Goal: Task Accomplishment & Management: Complete application form

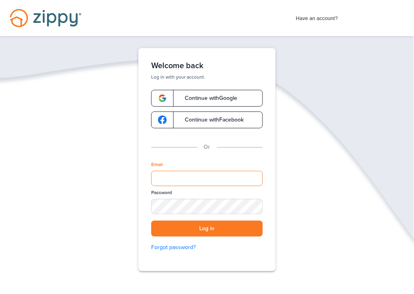
click at [222, 183] on input "Email" at bounding box center [207, 178] width 112 height 15
type input "**********"
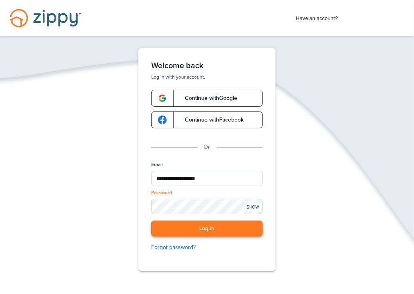
click at [217, 233] on button "Log in" at bounding box center [207, 228] width 112 height 16
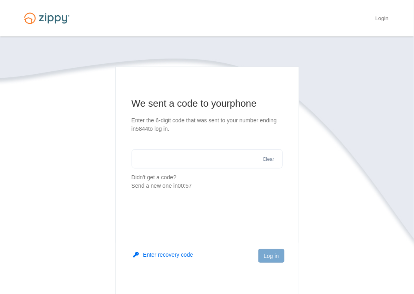
click at [157, 158] on input "text" at bounding box center [207, 158] width 151 height 19
type input "******"
click at [279, 254] on button "Log in" at bounding box center [272, 256] width 26 height 14
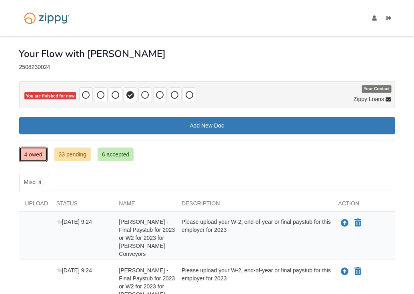
click at [35, 158] on link "4 owed" at bounding box center [33, 154] width 28 height 15
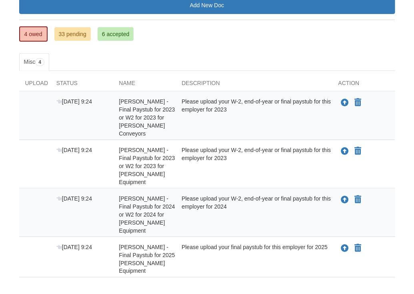
scroll to position [134, 0]
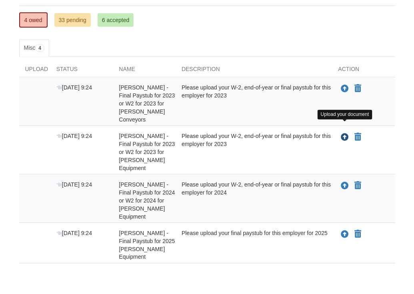
click at [345, 133] on icon "Upload Brian Anderson - Final Paystub for 2023 or W2 for 2023 for Kemper Equipm…" at bounding box center [346, 137] width 8 height 8
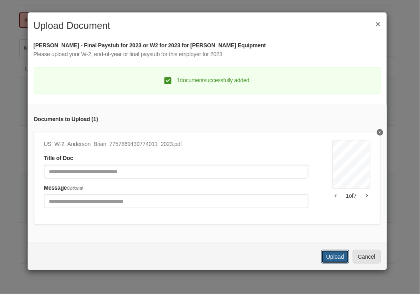
click at [334, 255] on button "Upload" at bounding box center [336, 256] width 28 height 14
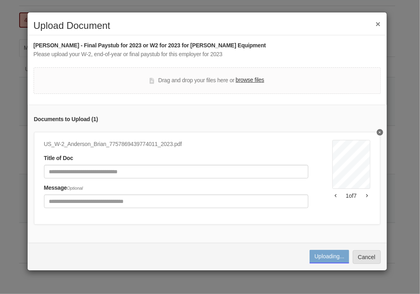
click at [332, 258] on div "Uploading..." at bounding box center [330, 256] width 30 height 8
click at [363, 264] on button "Cancel" at bounding box center [367, 257] width 28 height 14
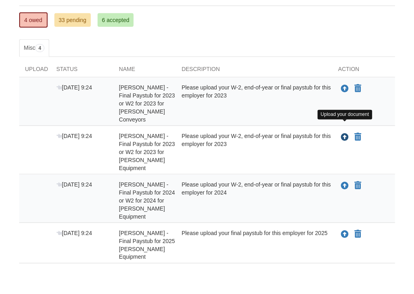
click at [345, 133] on icon "Upload Brian Anderson - Final Paystub for 2023 or W2 for 2023 for Kemper Equipm…" at bounding box center [346, 137] width 8 height 8
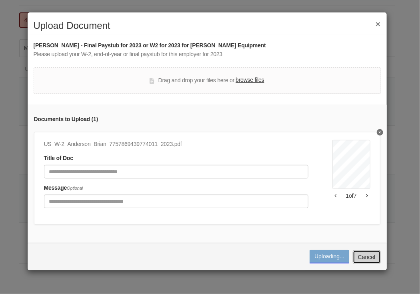
click at [364, 263] on button "Cancel" at bounding box center [367, 257] width 28 height 14
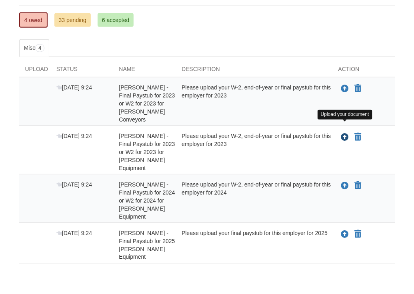
click at [342, 133] on icon "Upload Brian Anderson - Final Paystub for 2023 or W2 for 2023 for Kemper Equipm…" at bounding box center [346, 137] width 8 height 8
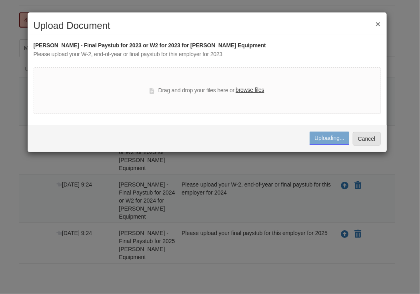
click at [246, 91] on label "browse files" at bounding box center [250, 90] width 28 height 9
click at [0, 0] on input "browse files" at bounding box center [0, 0] width 0 height 0
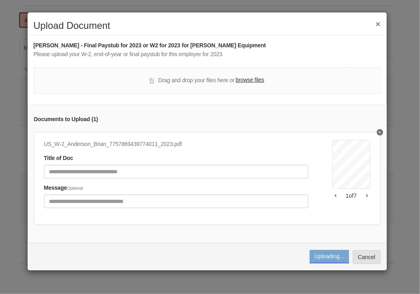
click at [379, 23] on button "×" at bounding box center [378, 24] width 5 height 8
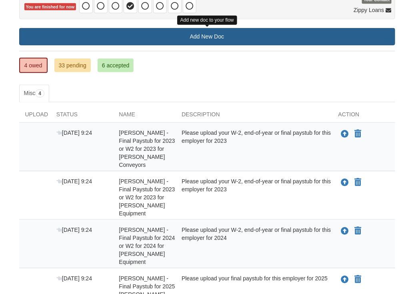
scroll to position [134, 0]
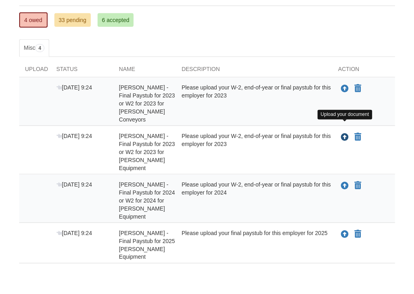
click at [344, 133] on icon "Upload Brian Anderson - Final Paystub for 2023 or W2 for 2023 for Kemper Equipm…" at bounding box center [346, 137] width 8 height 8
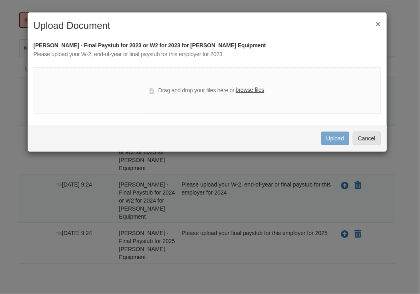
click at [249, 89] on label "browse files" at bounding box center [250, 90] width 28 height 9
click at [0, 0] on input "browse files" at bounding box center [0, 0] width 0 height 0
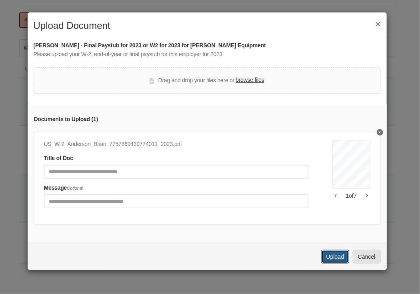
click at [337, 263] on button "Upload" at bounding box center [336, 256] width 28 height 14
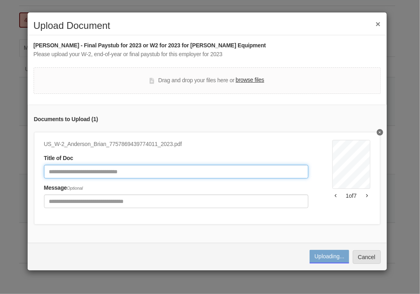
click at [140, 173] on input "Document Title" at bounding box center [176, 172] width 265 height 14
click at [87, 171] on input "**********" at bounding box center [176, 172] width 265 height 14
type input "**********"
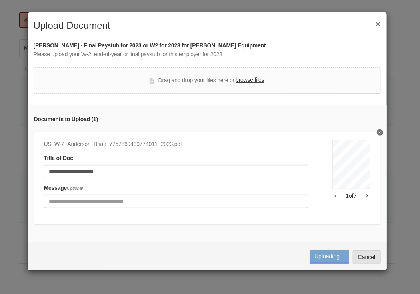
drag, startPoint x: 322, startPoint y: 262, endPoint x: 334, endPoint y: 258, distance: 13.0
click at [321, 260] on div "Uploading..." at bounding box center [330, 256] width 30 height 8
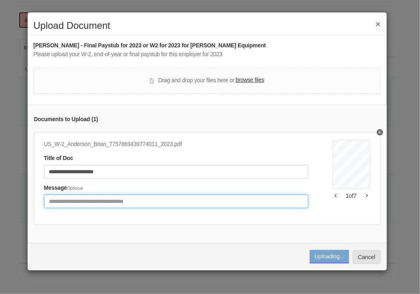
click at [276, 204] on input "Include any comments on this document" at bounding box center [176, 201] width 265 height 14
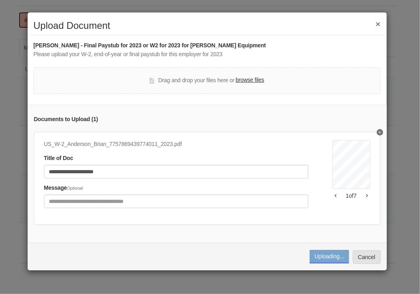
drag, startPoint x: 378, startPoint y: 24, endPoint x: 382, endPoint y: 26, distance: 4.3
click at [378, 24] on button "×" at bounding box center [378, 24] width 5 height 8
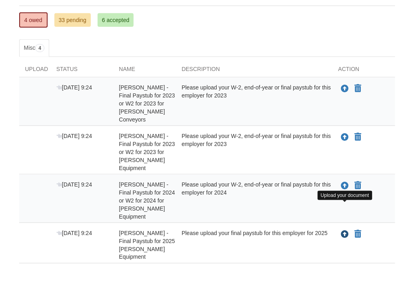
click at [347, 230] on icon "Upload Brian Anderson - Final Paystub for 2025 Kemper Equipment" at bounding box center [346, 234] width 8 height 8
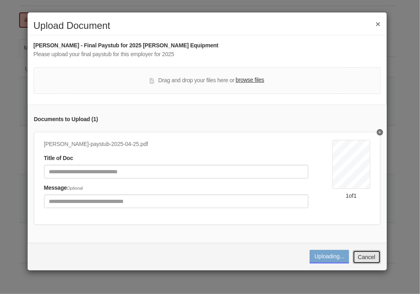
drag, startPoint x: 371, startPoint y: 261, endPoint x: 409, endPoint y: 277, distance: 40.9
click at [371, 261] on button "Cancel" at bounding box center [367, 257] width 28 height 14
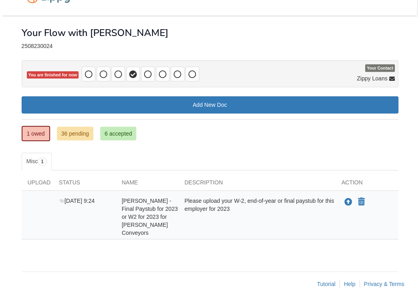
scroll to position [20, 0]
